Goal: Communication & Community: Answer question/provide support

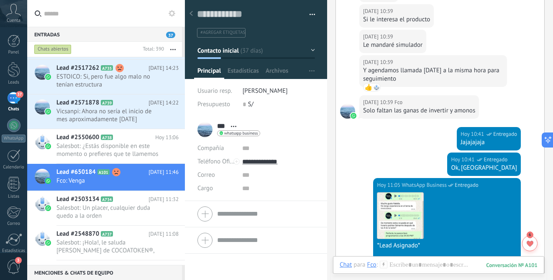
scroll to position [1268, 0]
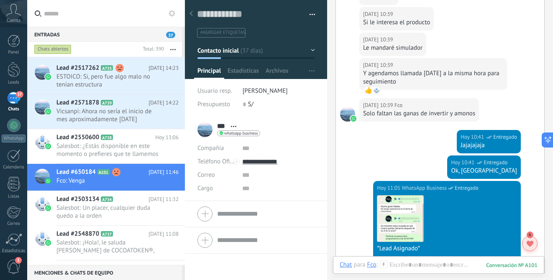
click at [527, 248] on div at bounding box center [529, 243] width 15 height 15
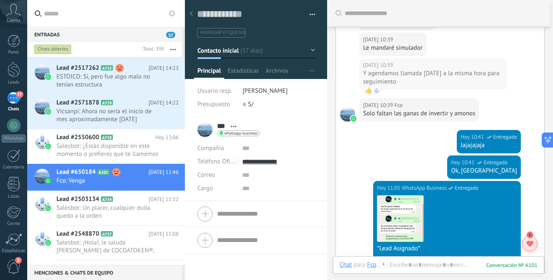
scroll to position [1222, 0]
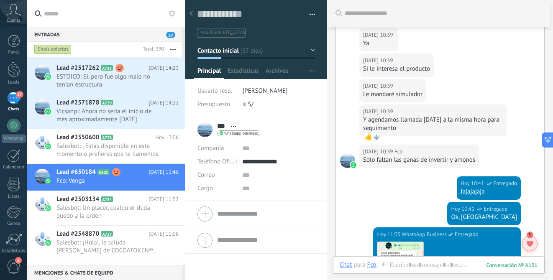
click at [532, 241] on icon at bounding box center [530, 244] width 7 height 6
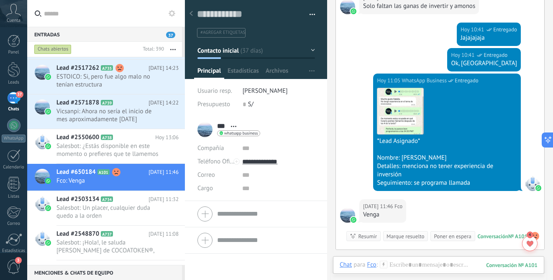
scroll to position [3147, 0]
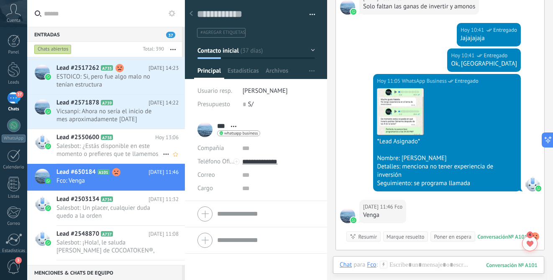
click at [114, 147] on span "Salesbot: ¿Estás disponible en este momento o prefieres que te llamemos a las 0…" at bounding box center [110, 150] width 106 height 16
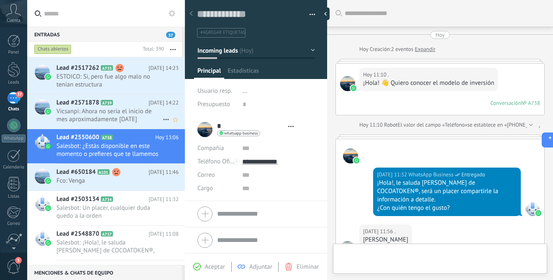
type textarea "**********"
